Goal: Task Accomplishment & Management: Complete application form

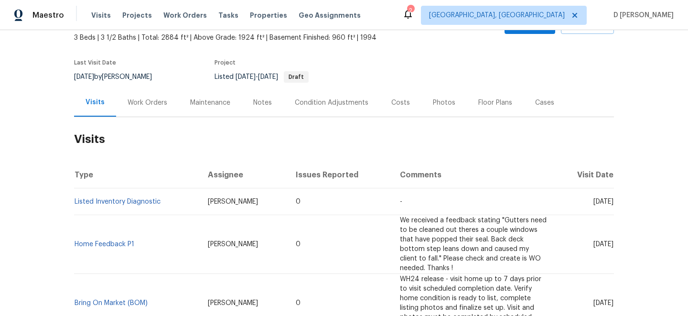
scroll to position [58, 0]
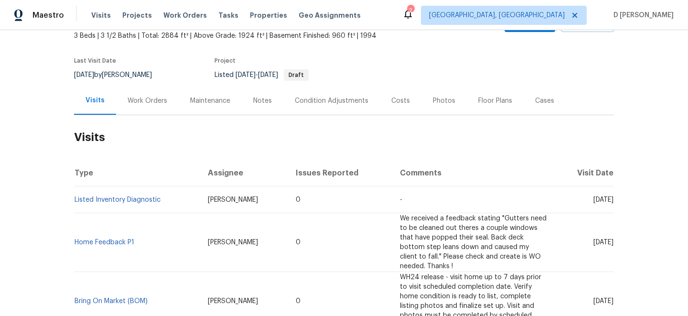
click at [146, 97] on div "Work Orders" at bounding box center [147, 101] width 40 height 10
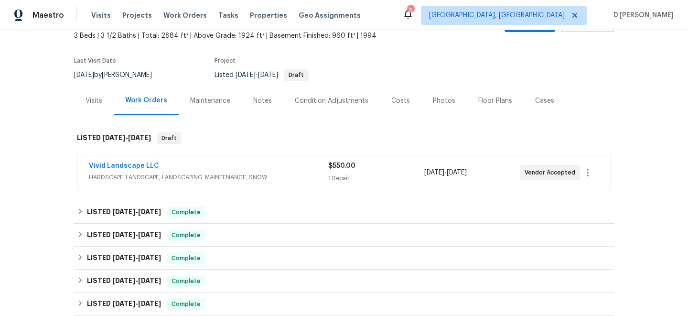
click at [205, 173] on span "HARDSCAPE_LANDSCAPE, LANDSCAPING_MAINTENANCE, SNOW" at bounding box center [208, 177] width 239 height 10
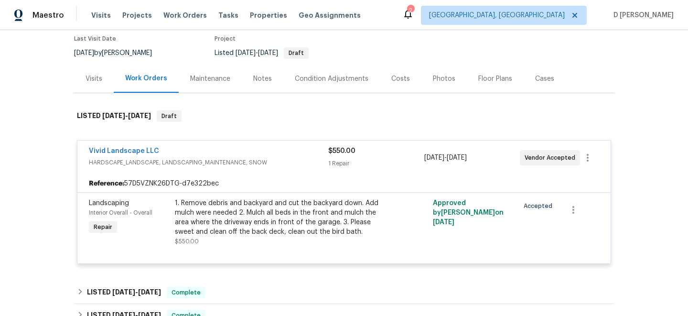
scroll to position [84, 0]
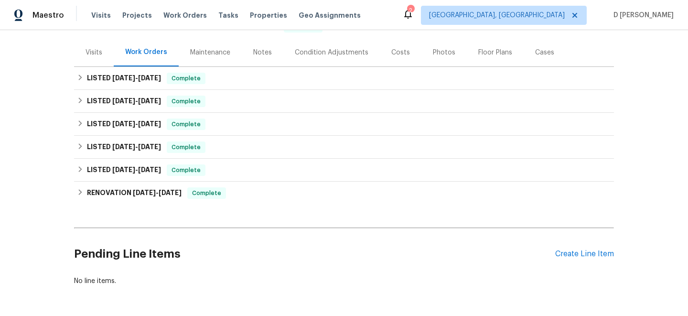
scroll to position [108, 0]
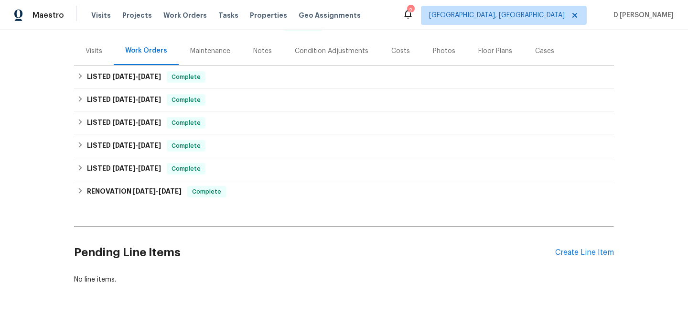
click at [88, 46] on div "Visits" at bounding box center [93, 51] width 17 height 10
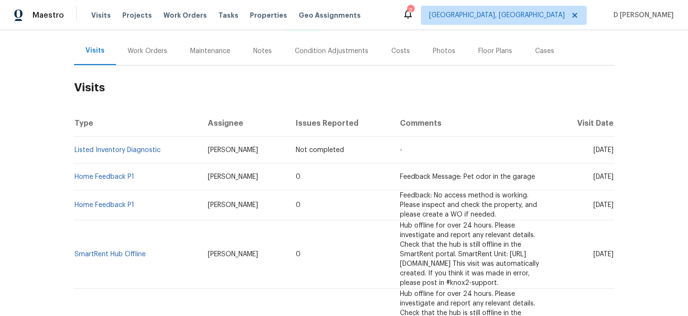
click at [154, 54] on div "Work Orders" at bounding box center [147, 51] width 40 height 10
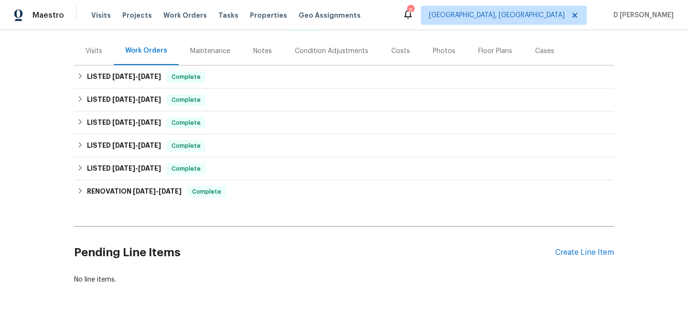
click at [97, 51] on div "Visits" at bounding box center [93, 51] width 17 height 10
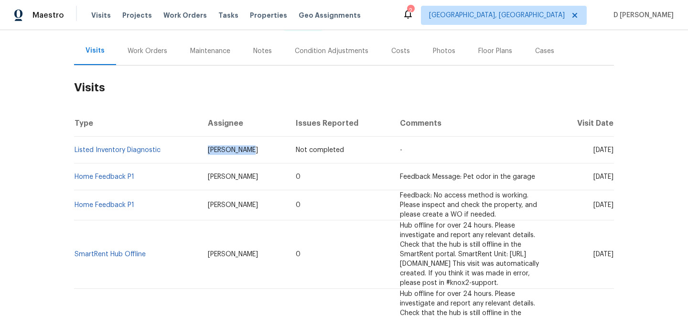
drag, startPoint x: 185, startPoint y: 150, endPoint x: 230, endPoint y: 150, distance: 44.4
click at [230, 150] on td "[PERSON_NAME]" at bounding box center [244, 150] width 88 height 27
copy span "[PERSON_NAME]"
drag, startPoint x: 165, startPoint y: 152, endPoint x: 75, endPoint y: 150, distance: 89.3
click at [75, 150] on td "Listed Inventory Diagnostic" at bounding box center [137, 150] width 126 height 27
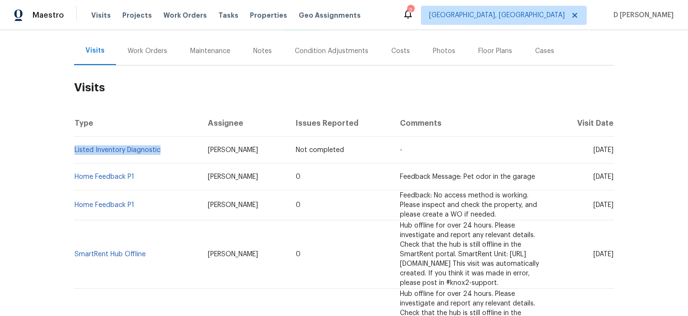
copy link "Listed Inventory Diagnostic"
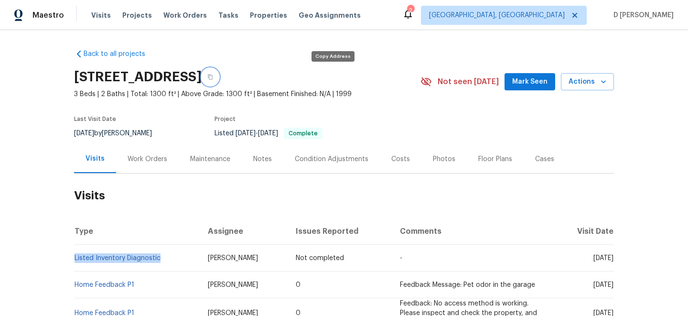
click at [213, 76] on icon "button" at bounding box center [210, 77] width 6 height 6
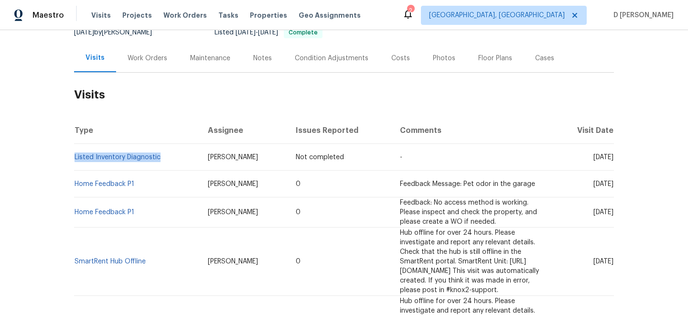
scroll to position [138, 0]
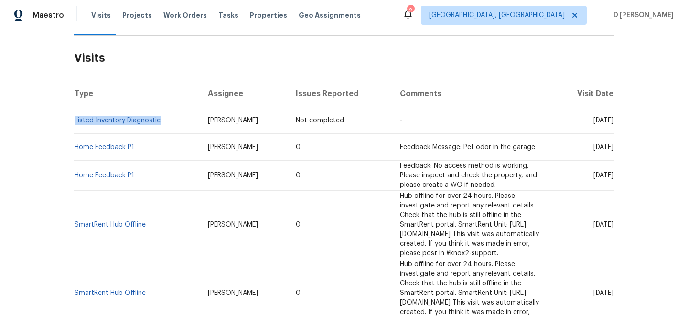
drag, startPoint x: 579, startPoint y: 148, endPoint x: 596, endPoint y: 147, distance: 17.7
click at [596, 147] on span "Mon, Jul 21 2025" at bounding box center [603, 147] width 20 height 7
copy span "Jul 21"
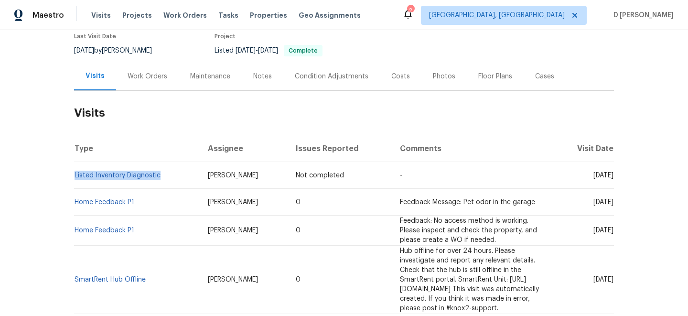
scroll to position [74, 0]
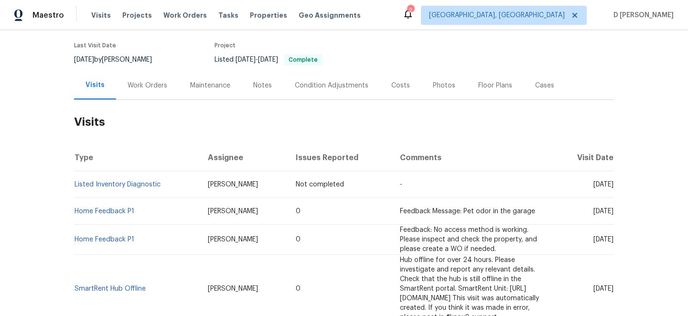
click at [161, 68] on div "Last Visit Date 7/18/2025 by Jason Bouque Project Listed 7/28/2025 - 7/31/2025 …" at bounding box center [236, 54] width 324 height 34
click at [158, 86] on div "Work Orders" at bounding box center [147, 86] width 40 height 10
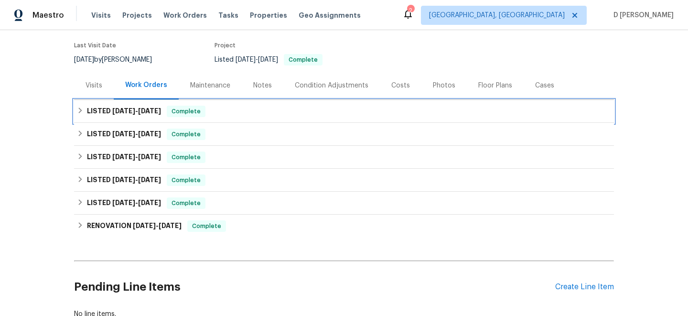
click at [85, 117] on div "LISTED 7/28/25 - 7/31/25 Complete" at bounding box center [344, 111] width 540 height 23
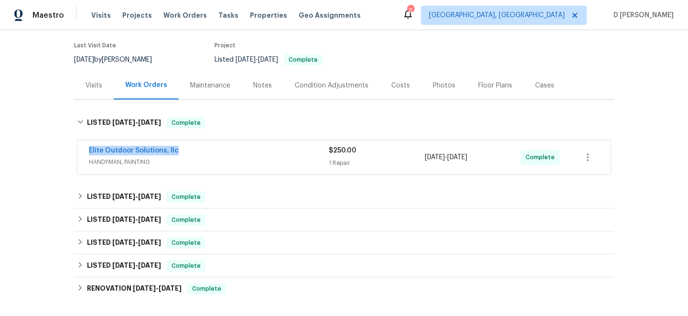
drag, startPoint x: 84, startPoint y: 149, endPoint x: 215, endPoint y: 149, distance: 131.3
click at [215, 149] on div "Elite Outdoor Solutions, llc HANDYMAN, PAINTING $250.00 1 Repair 7/29/2025 - 7/…" at bounding box center [343, 157] width 533 height 34
copy link "Elite Outdoor Solutions, llc"
click at [93, 83] on div "Visits" at bounding box center [93, 86] width 17 height 10
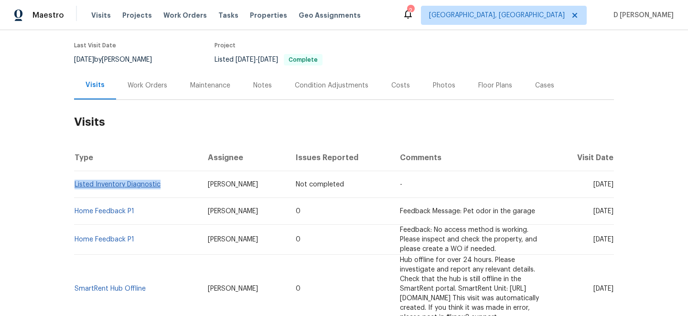
drag, startPoint x: 165, startPoint y: 186, endPoint x: 75, endPoint y: 180, distance: 90.4
click at [75, 180] on td "Listed Inventory Diagnostic" at bounding box center [137, 184] width 126 height 27
copy link "Listed Inventory Diagnostic"
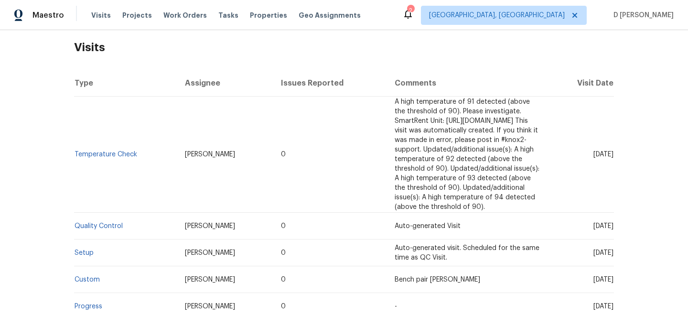
scroll to position [50, 0]
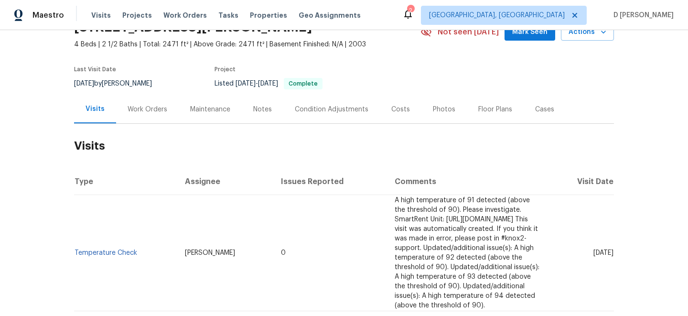
click at [146, 107] on div "Work Orders" at bounding box center [147, 110] width 40 height 10
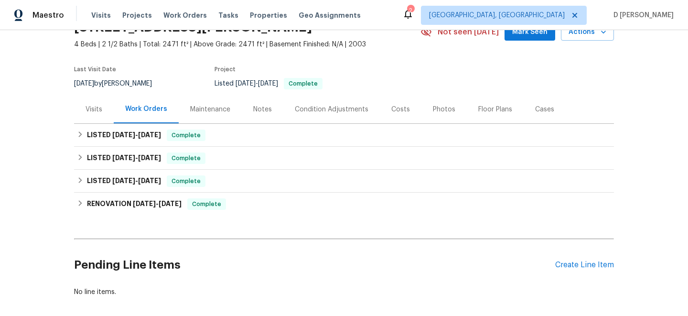
click at [96, 103] on div "Visits" at bounding box center [94, 109] width 40 height 28
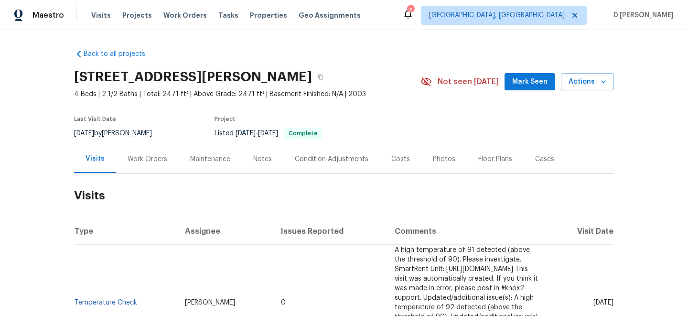
click at [537, 162] on div "Cases" at bounding box center [544, 159] width 19 height 10
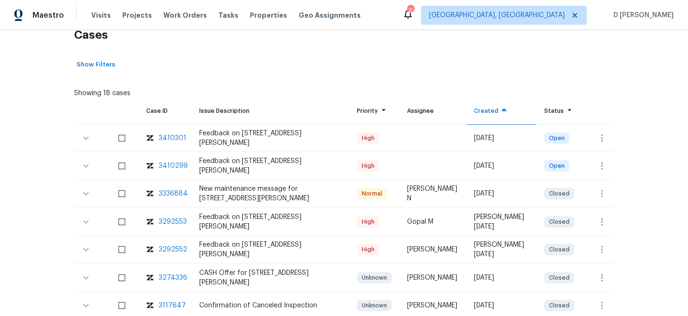
scroll to position [161, 0]
click at [592, 165] on button "button" at bounding box center [601, 164] width 23 height 23
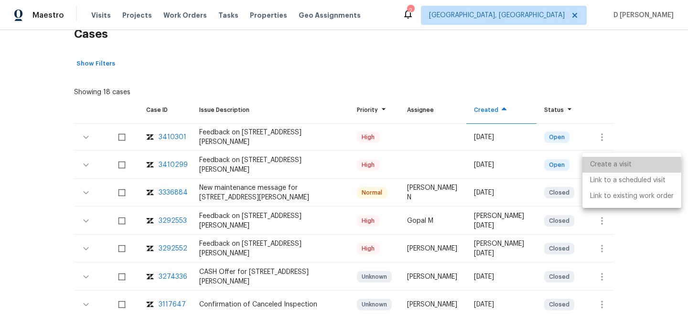
click at [603, 165] on li "Create a visit" at bounding box center [631, 165] width 99 height 16
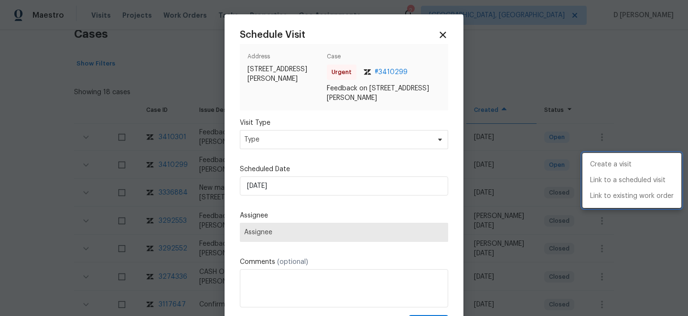
click at [371, 148] on div at bounding box center [344, 158] width 688 height 316
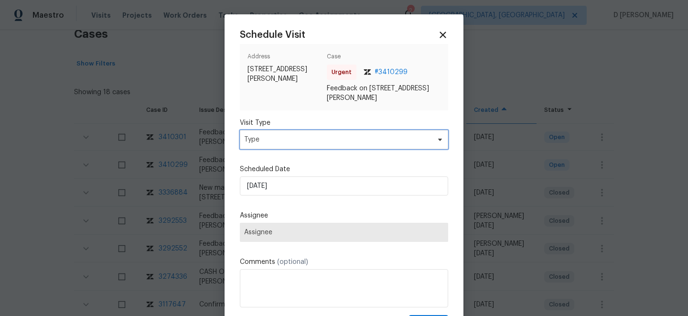
click at [356, 139] on span "Type" at bounding box center [337, 140] width 186 height 10
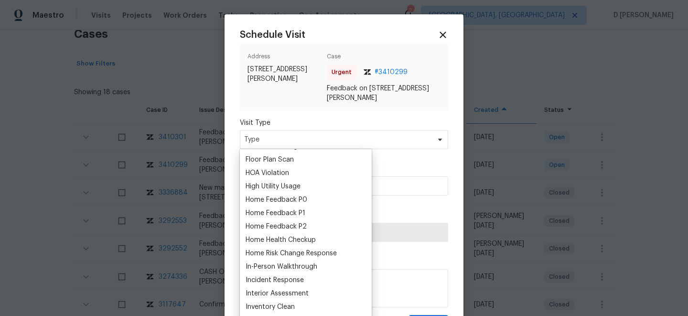
scroll to position [260, 0]
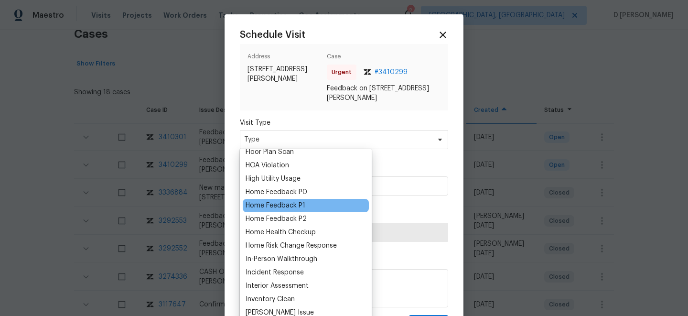
click at [298, 209] on div "Home Feedback P1" at bounding box center [275, 206] width 60 height 10
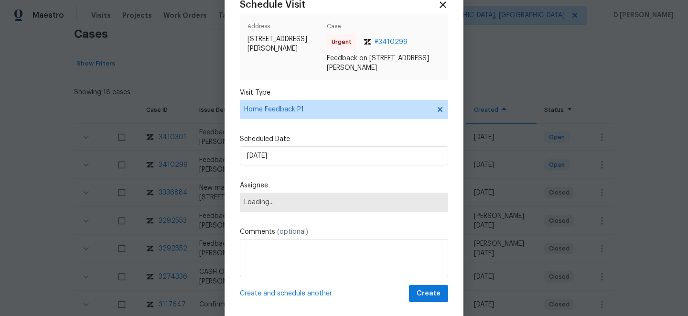
scroll to position [31, 0]
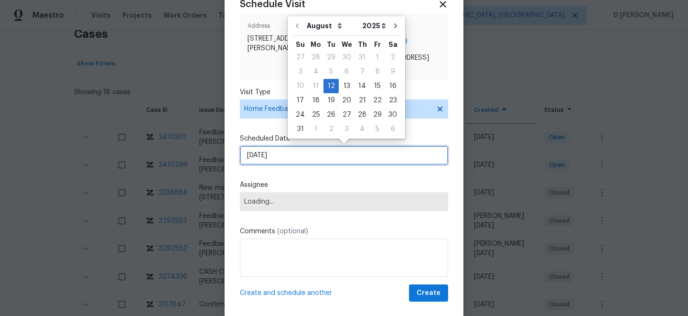
click at [321, 159] on input "12/08/2025" at bounding box center [344, 155] width 208 height 19
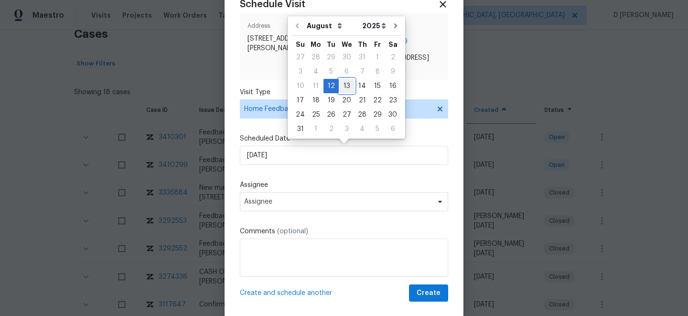
click at [342, 91] on div "13" at bounding box center [347, 85] width 16 height 13
type input "13/08/2025"
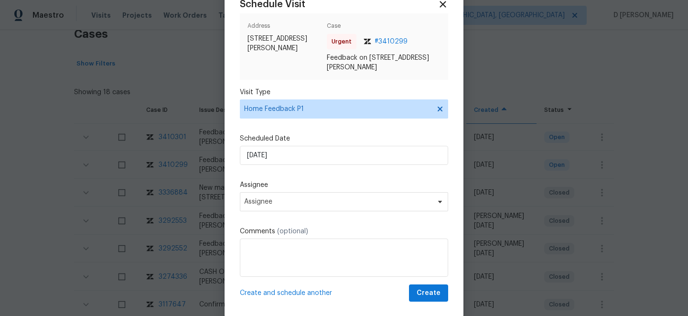
scroll to position [46, 0]
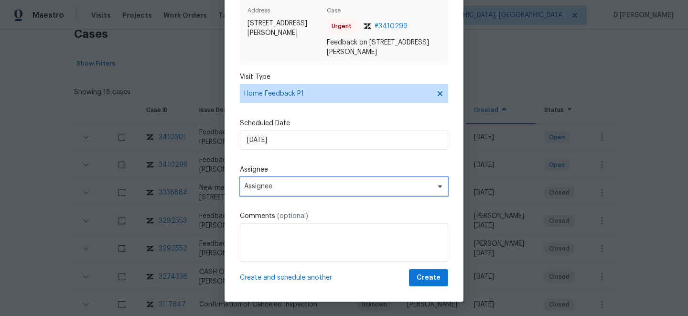
click at [314, 191] on span "Assignee" at bounding box center [344, 186] width 208 height 19
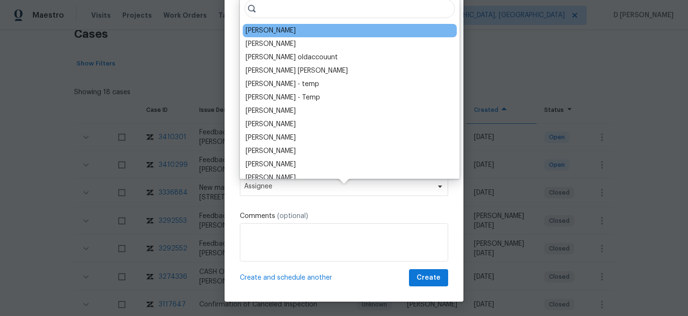
click at [284, 31] on div "Brian Borntrager" at bounding box center [270, 31] width 50 height 10
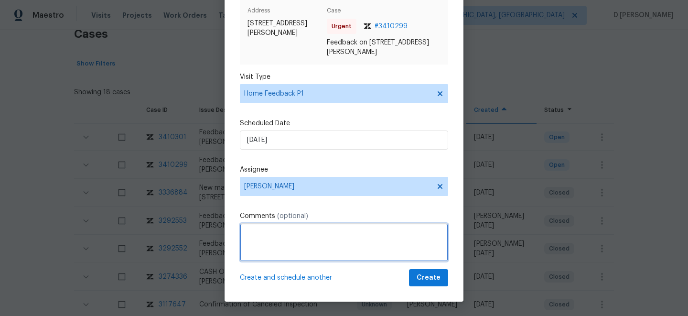
click at [273, 255] on textarea at bounding box center [344, 242] width 208 height 38
paste textarea "Brian Borntrager"
click at [408, 232] on textarea "Hello Brian Borntrager, Received feedback from the" at bounding box center [344, 242] width 208 height 38
paste textarea "Hard to lock back sliding door"
paste textarea "Dead tree in back and AC looks sad"
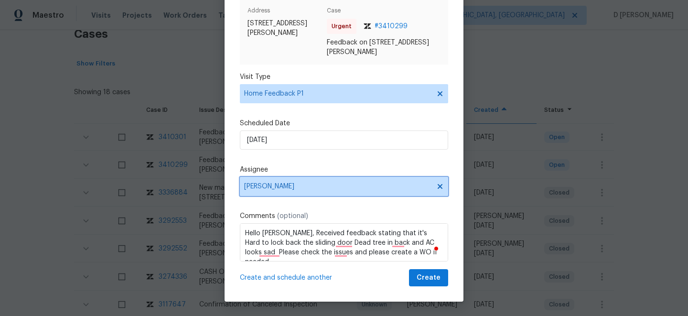
click at [385, 195] on span "Brian Borntrager" at bounding box center [344, 186] width 208 height 19
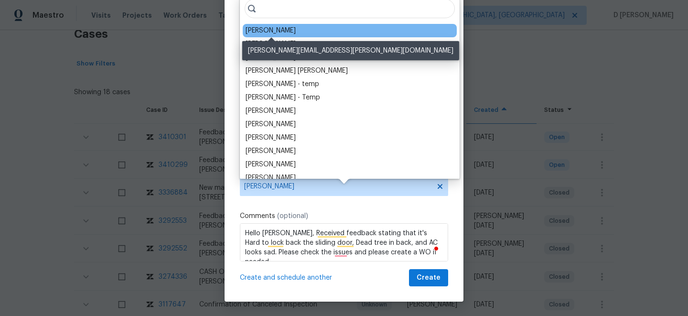
click at [275, 27] on div "Brian Borntrager" at bounding box center [270, 31] width 50 height 10
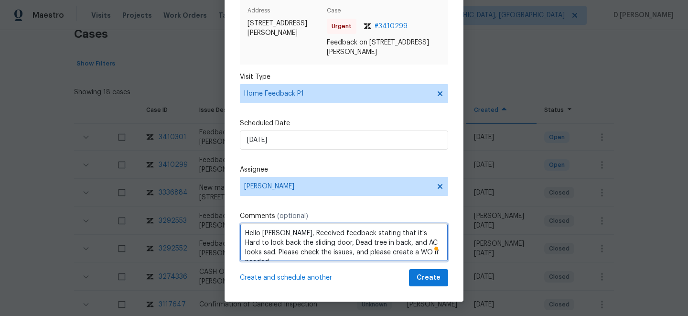
scroll to position [11, 0]
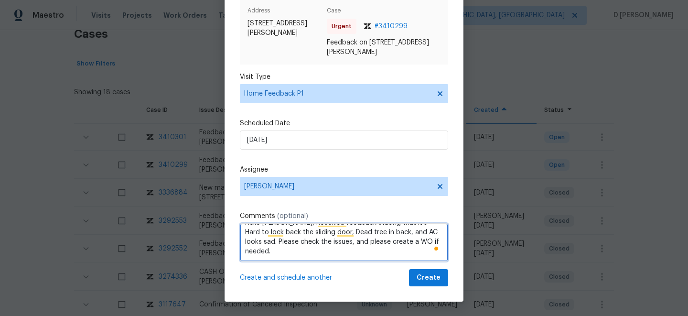
type textarea "Hello Brian Borntrager, Received feedback stating that it's Hard to lock back t…"
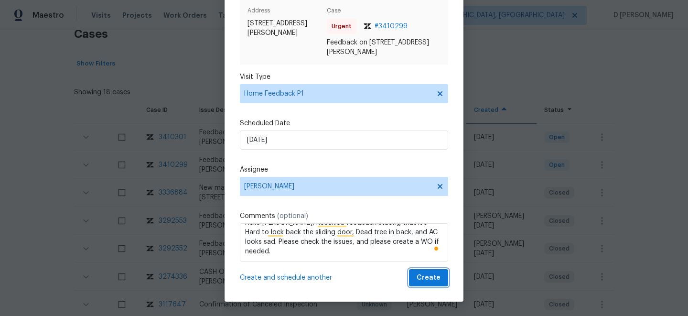
click at [430, 277] on span "Create" at bounding box center [428, 278] width 24 height 12
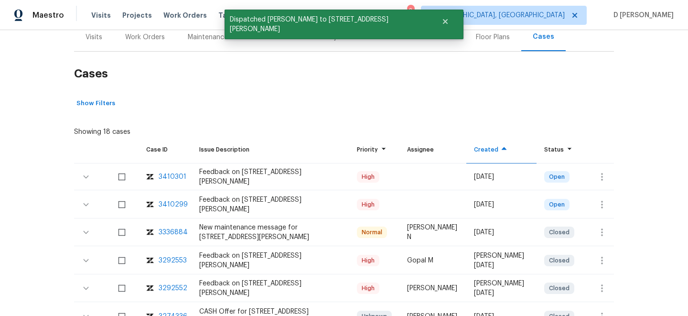
scroll to position [106, 0]
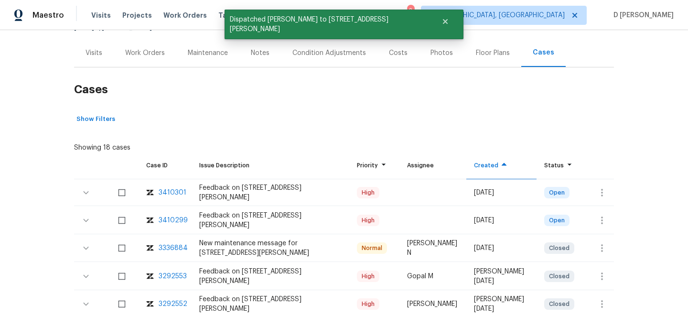
click at [92, 52] on div "Visits" at bounding box center [93, 53] width 17 height 10
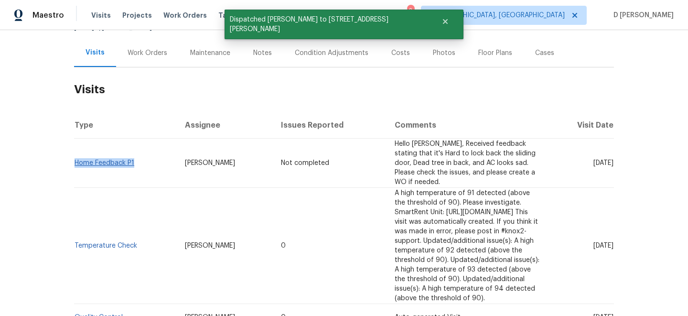
drag, startPoint x: 137, startPoint y: 153, endPoint x: 77, endPoint y: 153, distance: 60.2
click at [77, 153] on td "Home Feedback P1" at bounding box center [125, 162] width 103 height 49
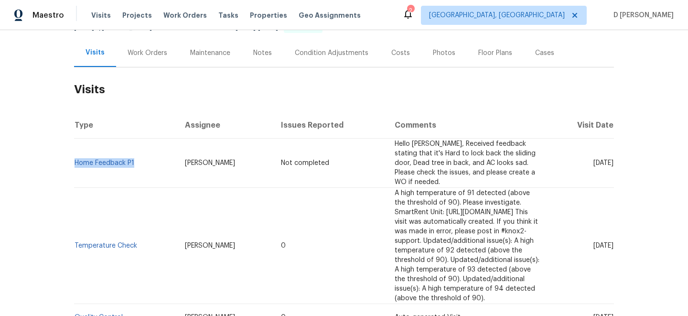
copy link "Home Feedback P1"
click at [544, 55] on div "Cases" at bounding box center [544, 53] width 19 height 10
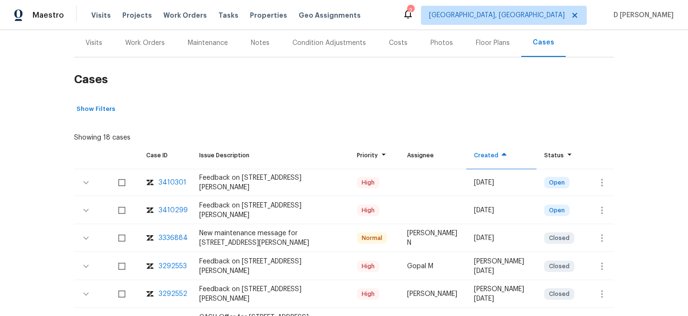
scroll to position [119, 0]
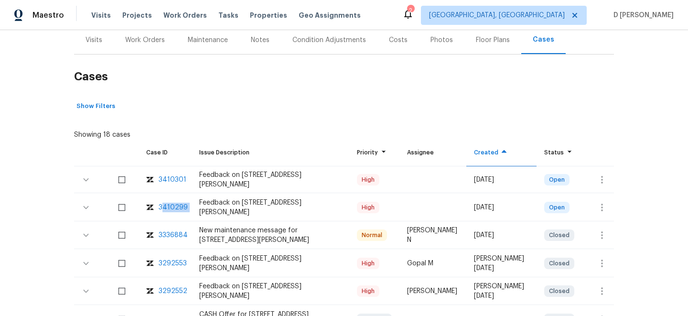
drag, startPoint x: 190, startPoint y: 207, endPoint x: 160, endPoint y: 206, distance: 29.6
click at [160, 206] on tr "3410299 Feedback on 217 E Gwen St, Phoenix, AZ 85042 High Tue, Aug 12 2025 Open" at bounding box center [344, 207] width 540 height 27
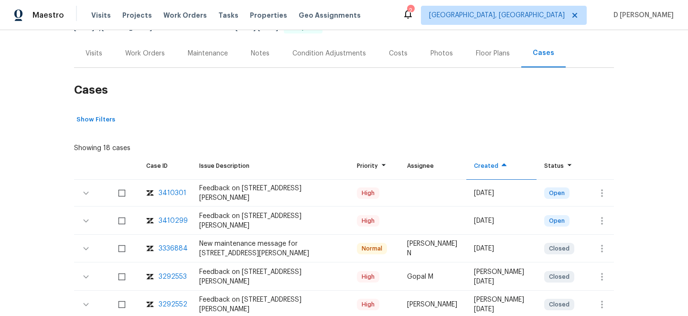
click at [98, 54] on div "Visits" at bounding box center [93, 54] width 17 height 10
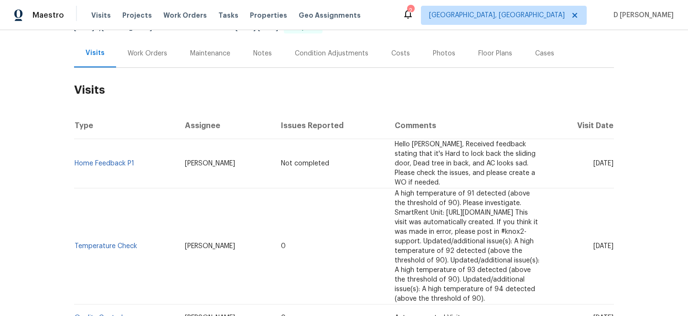
drag, startPoint x: 574, startPoint y: 216, endPoint x: 597, endPoint y: 216, distance: 22.4
click at [597, 243] on span "Mon, May 12 2025" at bounding box center [603, 246] width 20 height 7
copy span "May 12"
click at [149, 58] on div "Work Orders" at bounding box center [147, 53] width 63 height 28
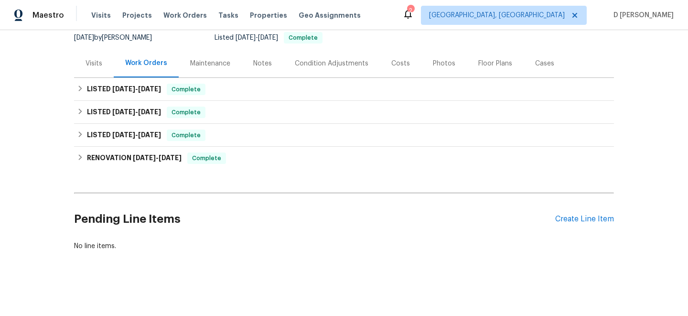
scroll to position [96, 0]
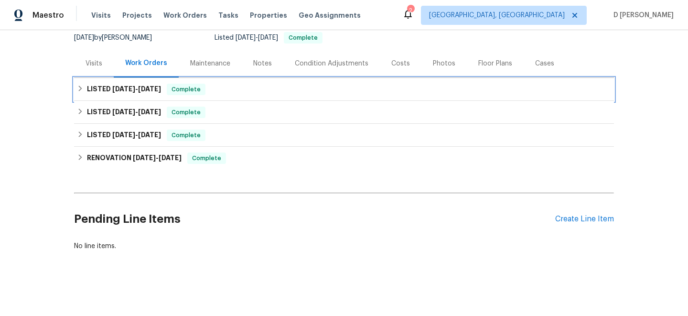
click at [83, 88] on icon at bounding box center [80, 88] width 7 height 7
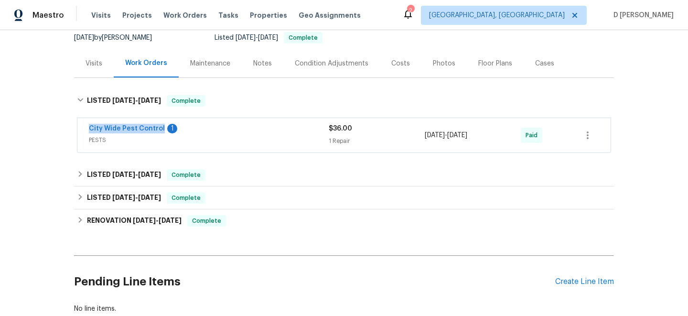
drag, startPoint x: 85, startPoint y: 127, endPoint x: 161, endPoint y: 126, distance: 76.4
click at [161, 126] on div "City Wide Pest Control 1 PESTS $36.00 1 Repair 7/1/2025 - 7/8/2025 Paid" at bounding box center [343, 135] width 533 height 34
copy link "City Wide Pest Control"
click at [88, 64] on div "Visits" at bounding box center [93, 64] width 17 height 10
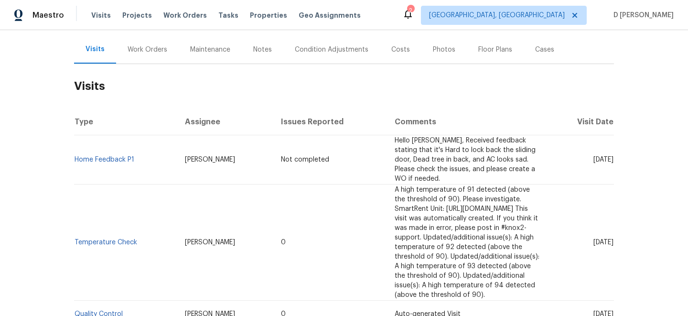
scroll to position [112, 0]
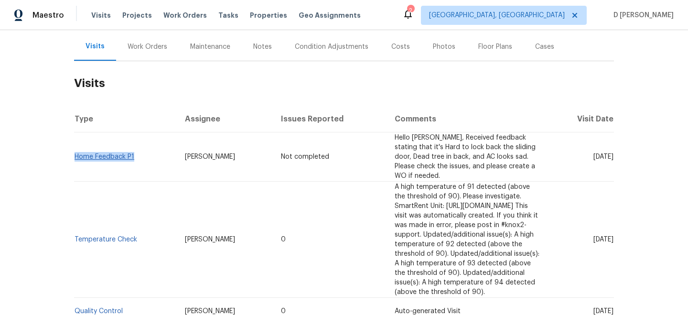
drag, startPoint x: 137, startPoint y: 146, endPoint x: 76, endPoint y: 145, distance: 60.6
click at [76, 145] on td "Home Feedback P1" at bounding box center [125, 156] width 103 height 49
copy link "Home Feedback P1"
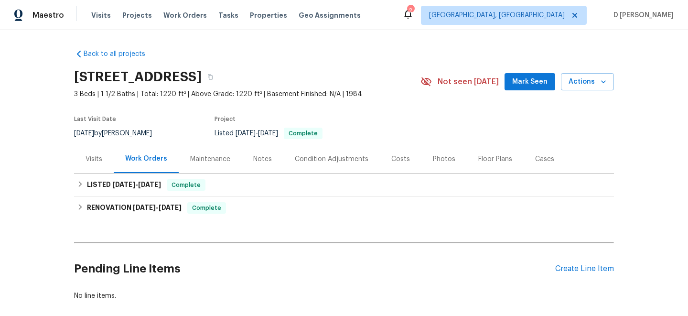
scroll to position [50, 0]
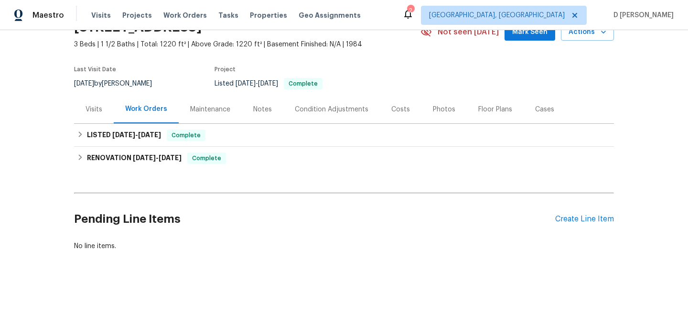
click at [94, 111] on div "Visits" at bounding box center [93, 110] width 17 height 10
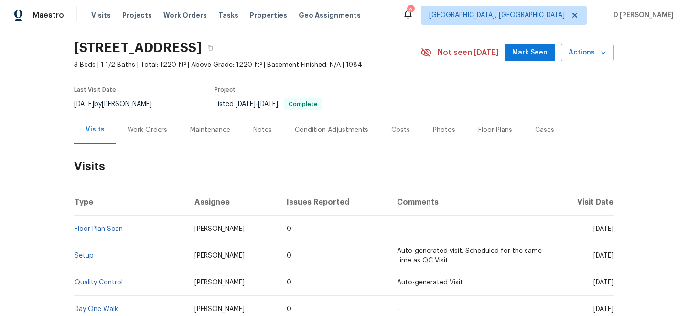
scroll to position [22, 0]
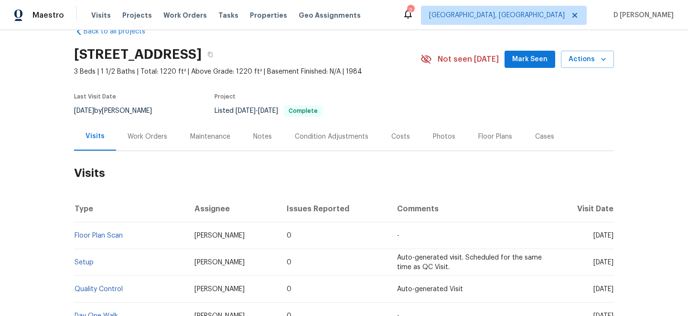
click at [147, 132] on div "Work Orders" at bounding box center [147, 137] width 40 height 10
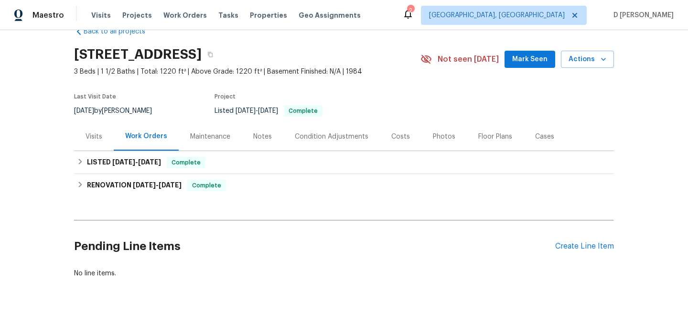
click at [102, 138] on div "Visits" at bounding box center [93, 137] width 17 height 10
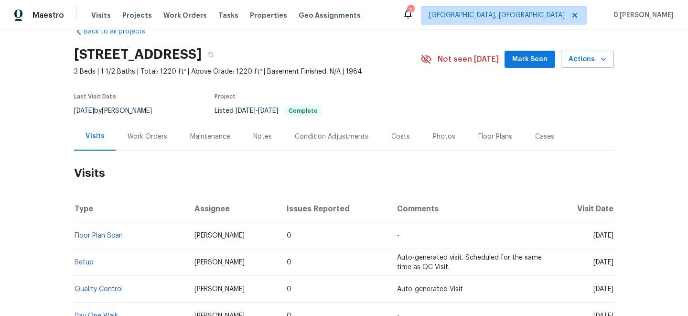
click at [142, 138] on div "Work Orders" at bounding box center [147, 137] width 40 height 10
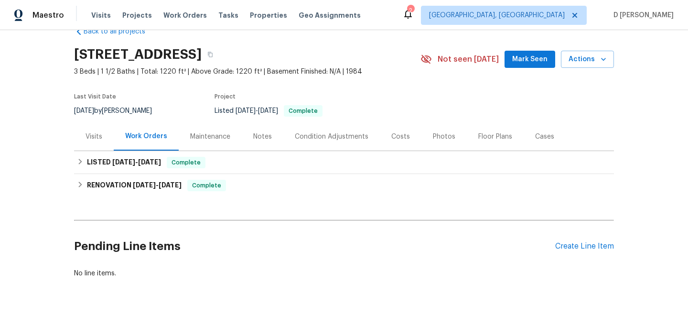
click at [95, 134] on div "Visits" at bounding box center [93, 137] width 17 height 10
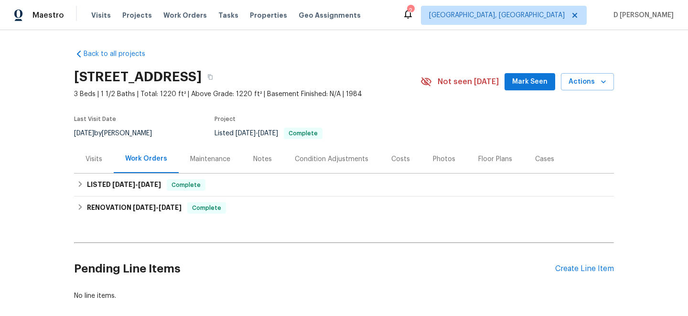
scroll to position [50, 0]
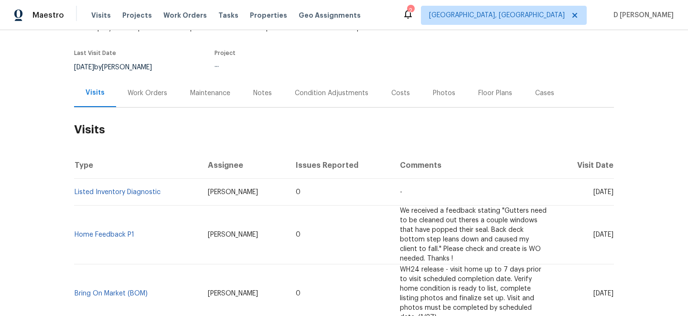
scroll to position [68, 0]
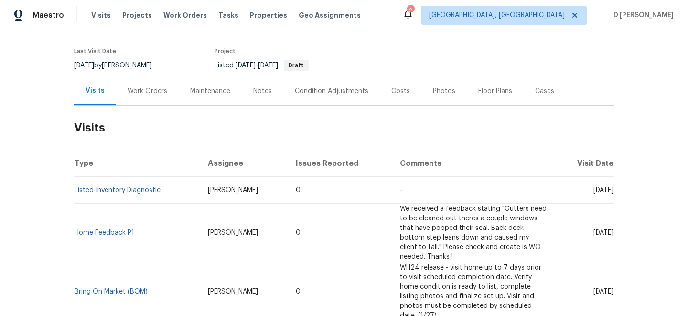
click at [154, 90] on div "Work Orders" at bounding box center [147, 91] width 40 height 10
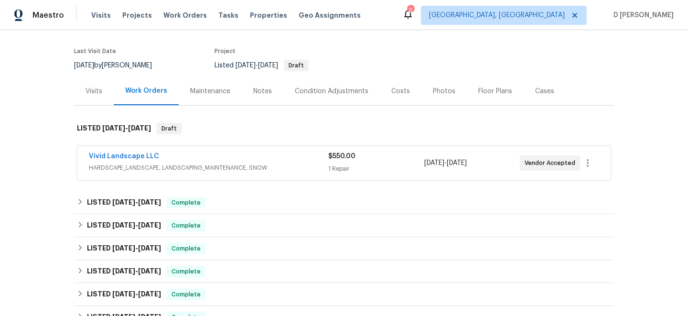
click at [228, 166] on span "HARDSCAPE_LANDSCAPE, LANDSCAPING_MAINTENANCE, SNOW" at bounding box center [208, 168] width 239 height 10
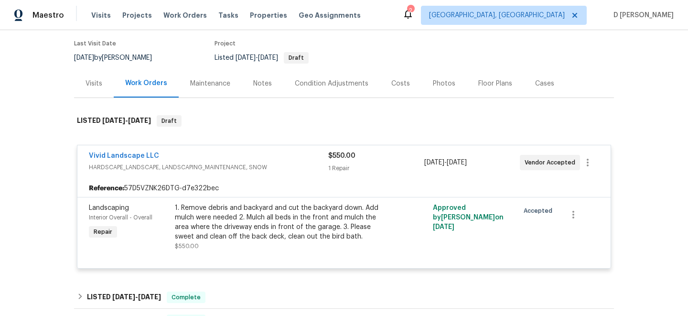
scroll to position [139, 0]
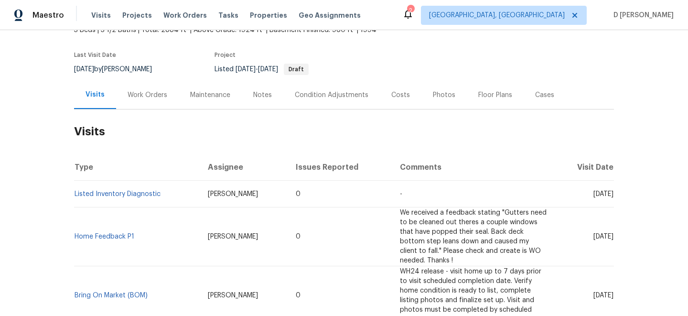
scroll to position [80, 0]
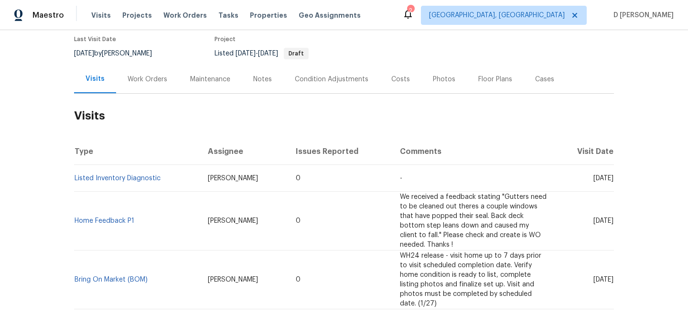
click at [158, 82] on div "Work Orders" at bounding box center [147, 79] width 40 height 10
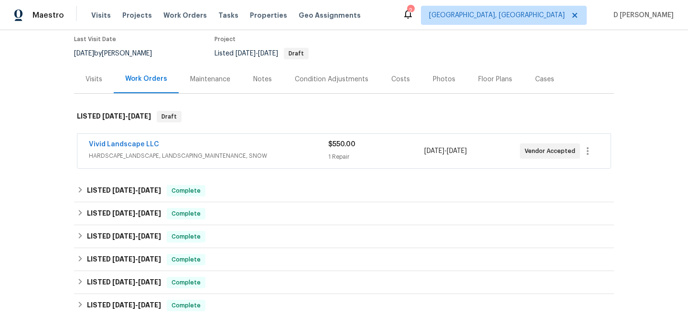
click at [264, 148] on div "Vivid Landscape LLC" at bounding box center [208, 144] width 239 height 11
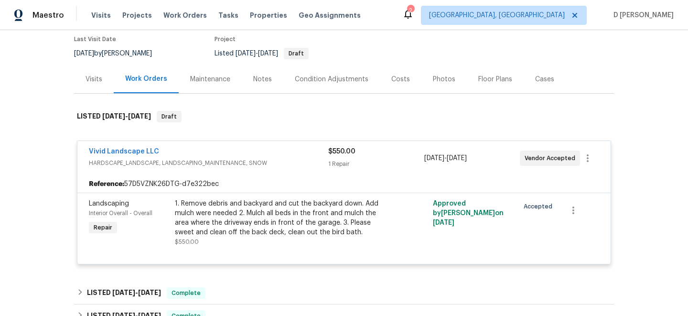
click at [227, 163] on span "HARDSCAPE_LANDSCAPE, LANDSCAPING_MAINTENANCE, SNOW" at bounding box center [208, 163] width 239 height 10
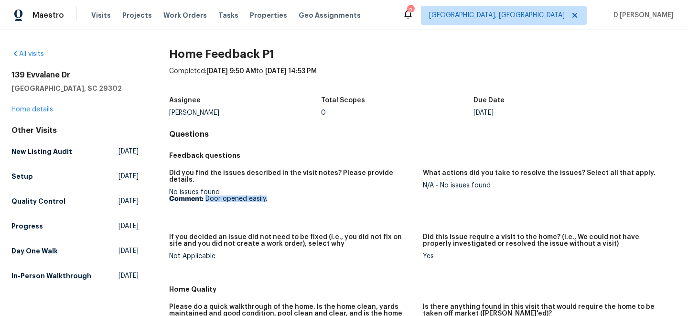
drag, startPoint x: 205, startPoint y: 193, endPoint x: 271, endPoint y: 191, distance: 65.9
click at [271, 195] on p "Comment: Door opened easily." at bounding box center [292, 198] width 246 height 7
copy p "Door opened easily."
drag, startPoint x: 441, startPoint y: 183, endPoint x: 509, endPoint y: 186, distance: 67.8
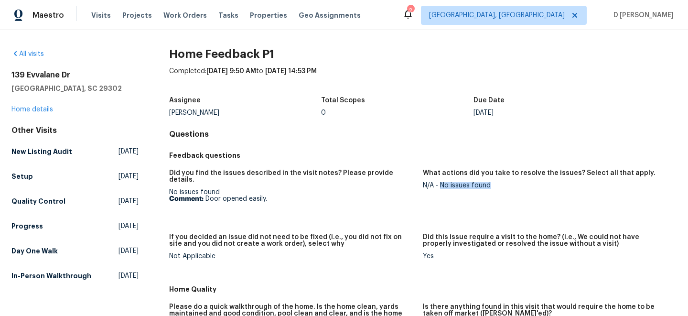
click at [509, 186] on div "N/A - No issues found" at bounding box center [546, 185] width 246 height 7
copy div "No issues found"
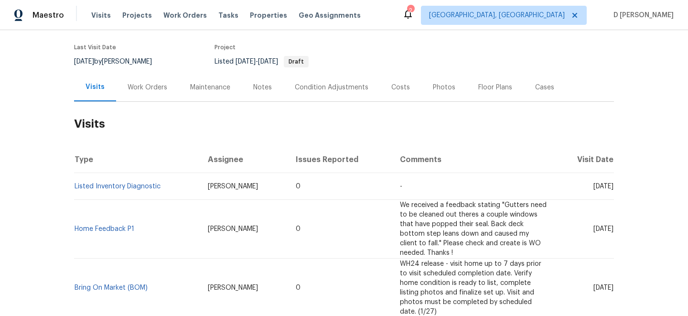
scroll to position [93, 0]
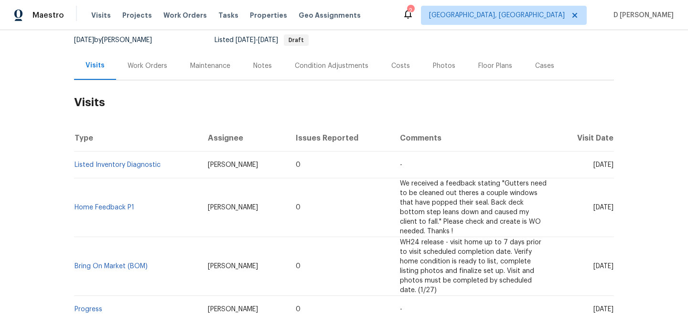
click at [141, 68] on div "Work Orders" at bounding box center [147, 66] width 40 height 10
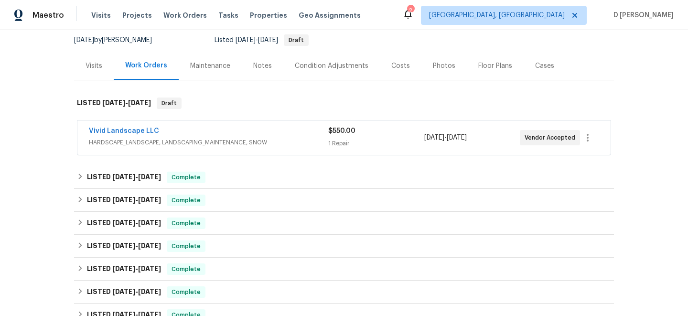
click at [215, 144] on span "HARDSCAPE_LANDSCAPE, LANDSCAPING_MAINTENANCE, SNOW" at bounding box center [208, 143] width 239 height 10
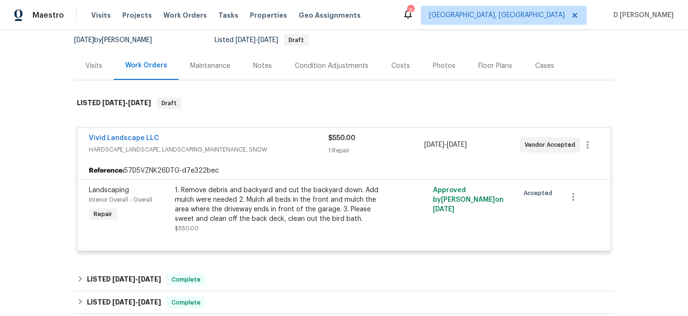
click at [90, 62] on div "Visits" at bounding box center [93, 66] width 17 height 10
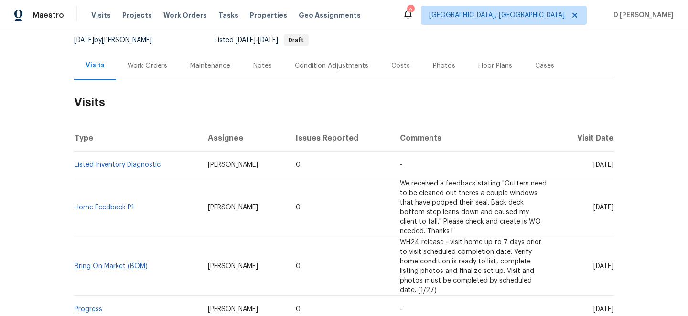
click at [156, 64] on div "Work Orders" at bounding box center [147, 66] width 40 height 10
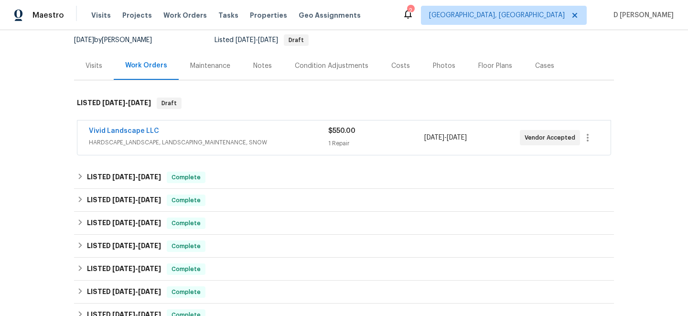
click at [93, 67] on div "Visits" at bounding box center [93, 66] width 17 height 10
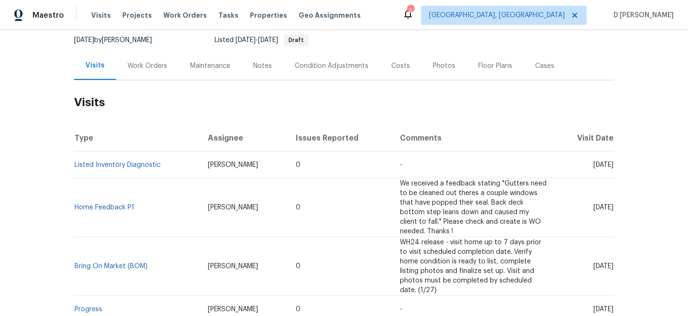
drag, startPoint x: 576, startPoint y: 164, endPoint x: 595, endPoint y: 165, distance: 19.6
click at [595, 165] on span "[DATE]" at bounding box center [603, 164] width 20 height 7
copy span "[DATE]"
click at [147, 66] on div "Work Orders" at bounding box center [147, 66] width 40 height 10
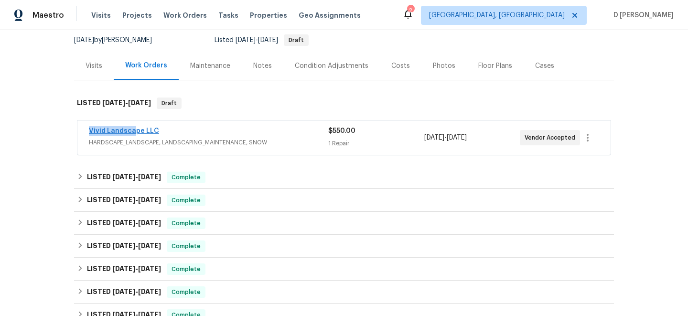
drag, startPoint x: 84, startPoint y: 134, endPoint x: 132, endPoint y: 134, distance: 48.7
click at [132, 134] on div "Vivid Landscape LLC HARDSCAPE_LANDSCAPE, LANDSCAPING_MAINTENANCE, SNOW $550.00 …" at bounding box center [343, 137] width 533 height 34
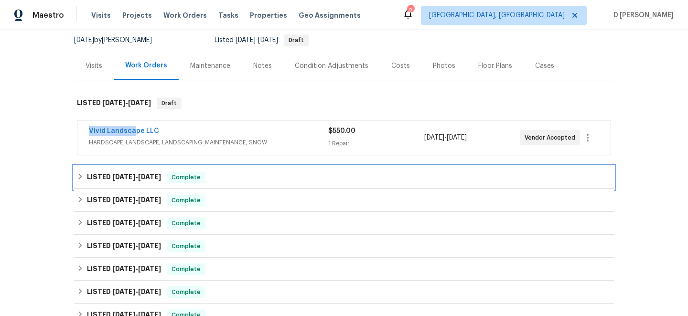
click at [84, 177] on icon at bounding box center [80, 176] width 7 height 7
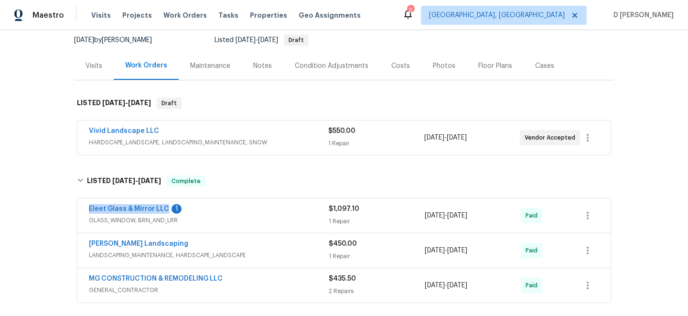
drag, startPoint x: 82, startPoint y: 211, endPoint x: 165, endPoint y: 210, distance: 83.6
click at [165, 210] on div "Eleet Glass & Mirror LLC 1 GLASS_WINDOW, BRN_AND_LRR $1,097.10 1 Repair [DATE] …" at bounding box center [343, 215] width 533 height 34
copy link "Eleet Glass & Mirror LLC"
